Goal: Unclear

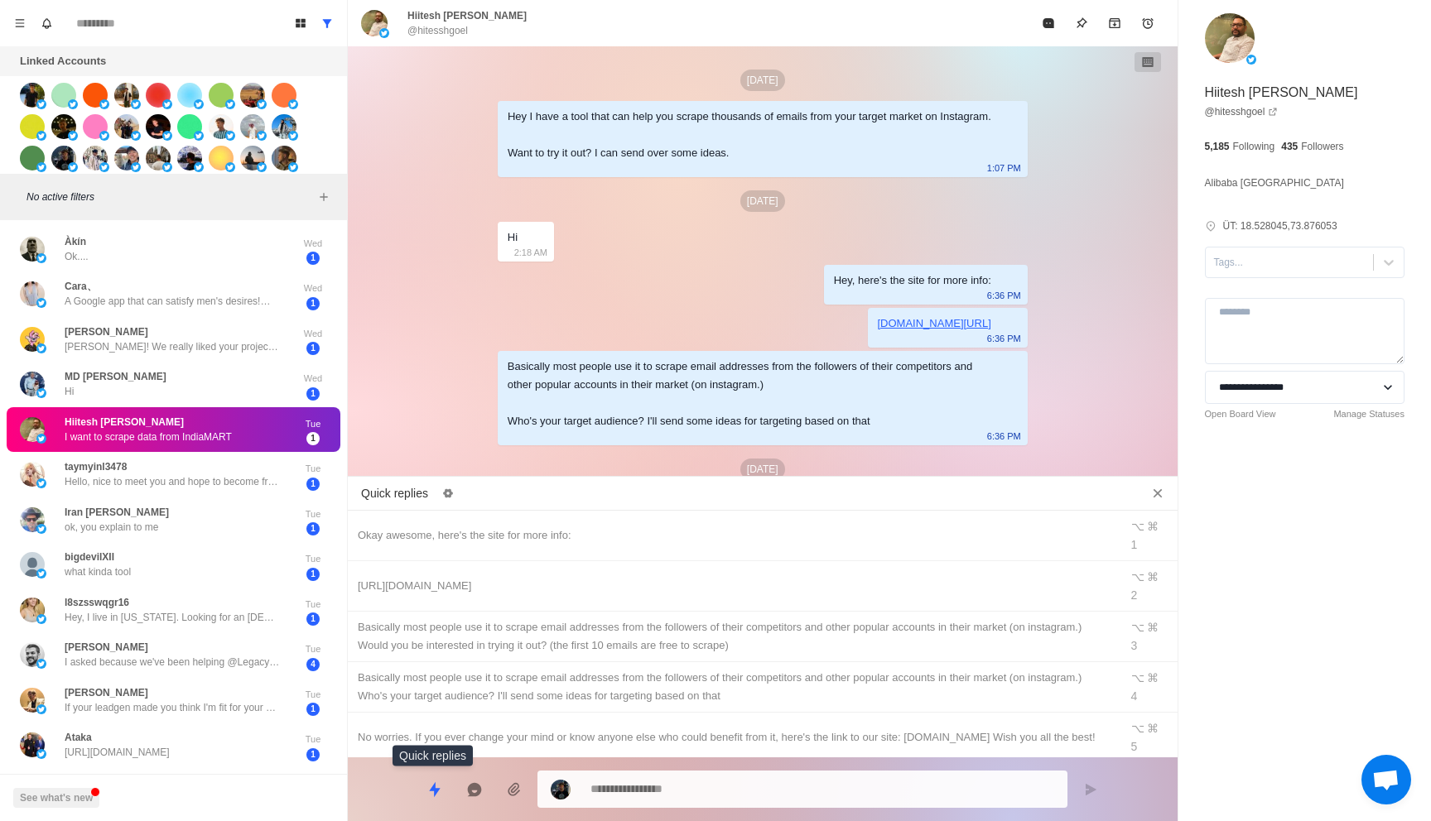
type textarea "*"
